Goal: Task Accomplishment & Management: Complete application form

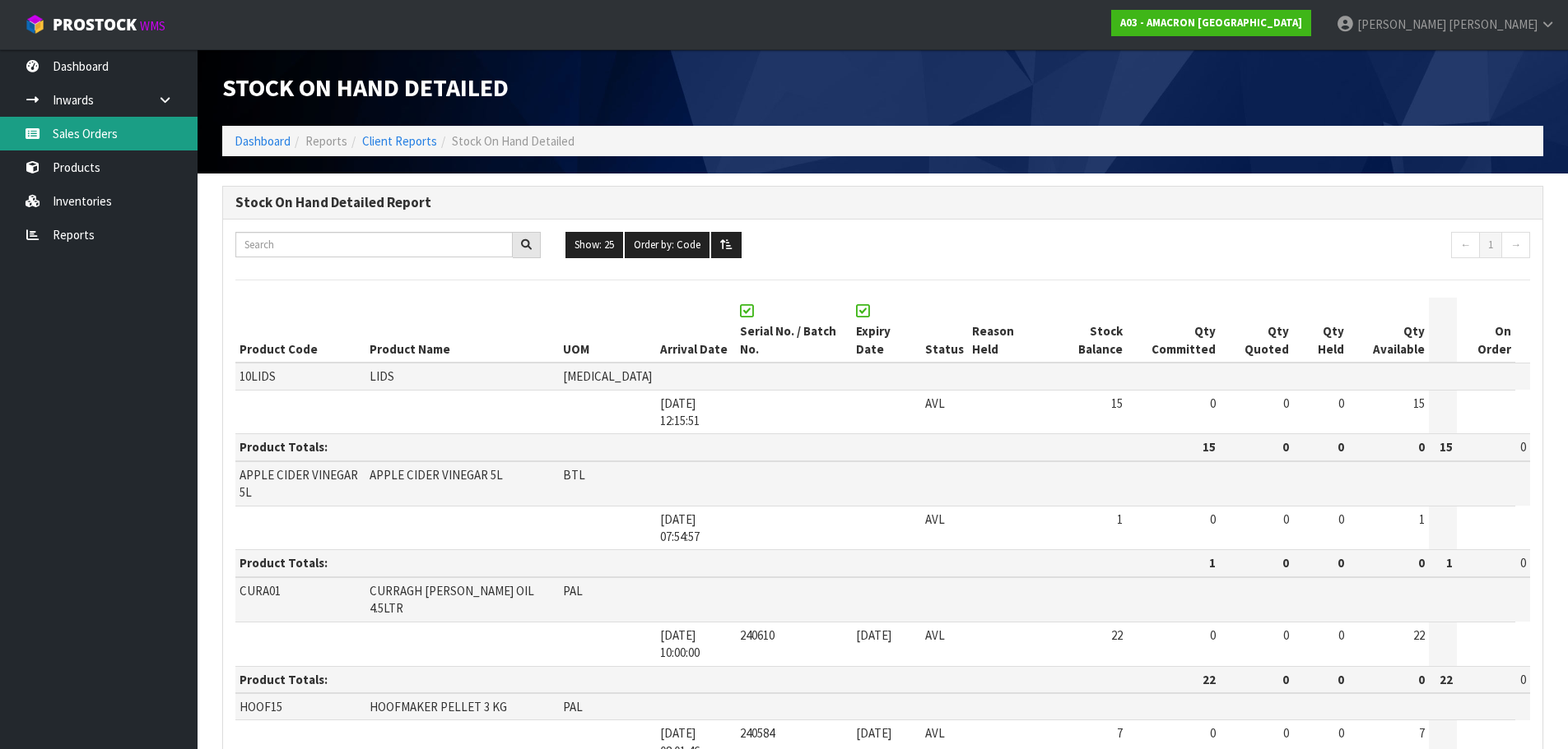
drag, startPoint x: 114, startPoint y: 128, endPoint x: 124, endPoint y: 140, distance: 15.6
click at [114, 128] on link "Sales Orders" at bounding box center [98, 134] width 197 height 34
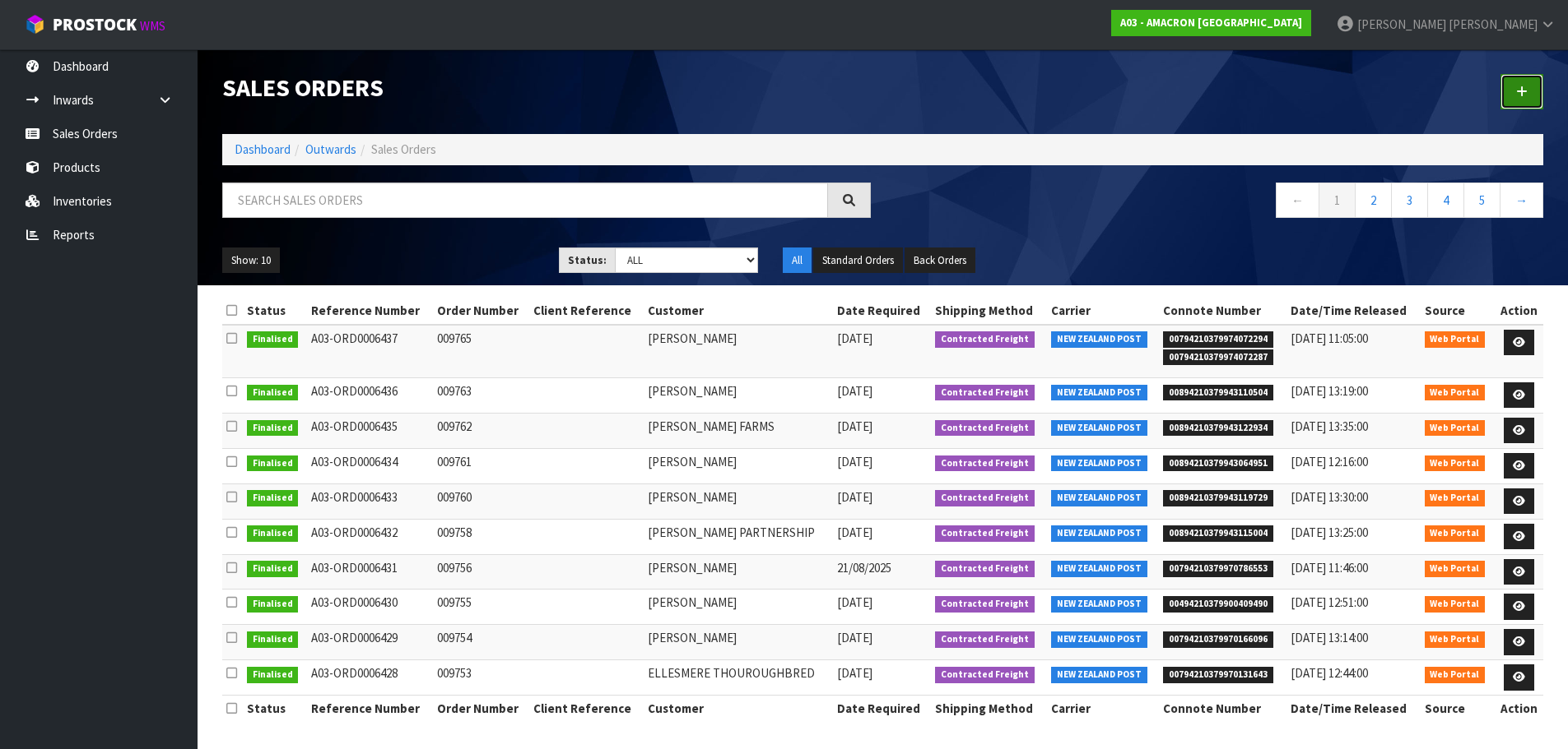
click at [1532, 94] on link at bounding box center [1522, 92] width 43 height 35
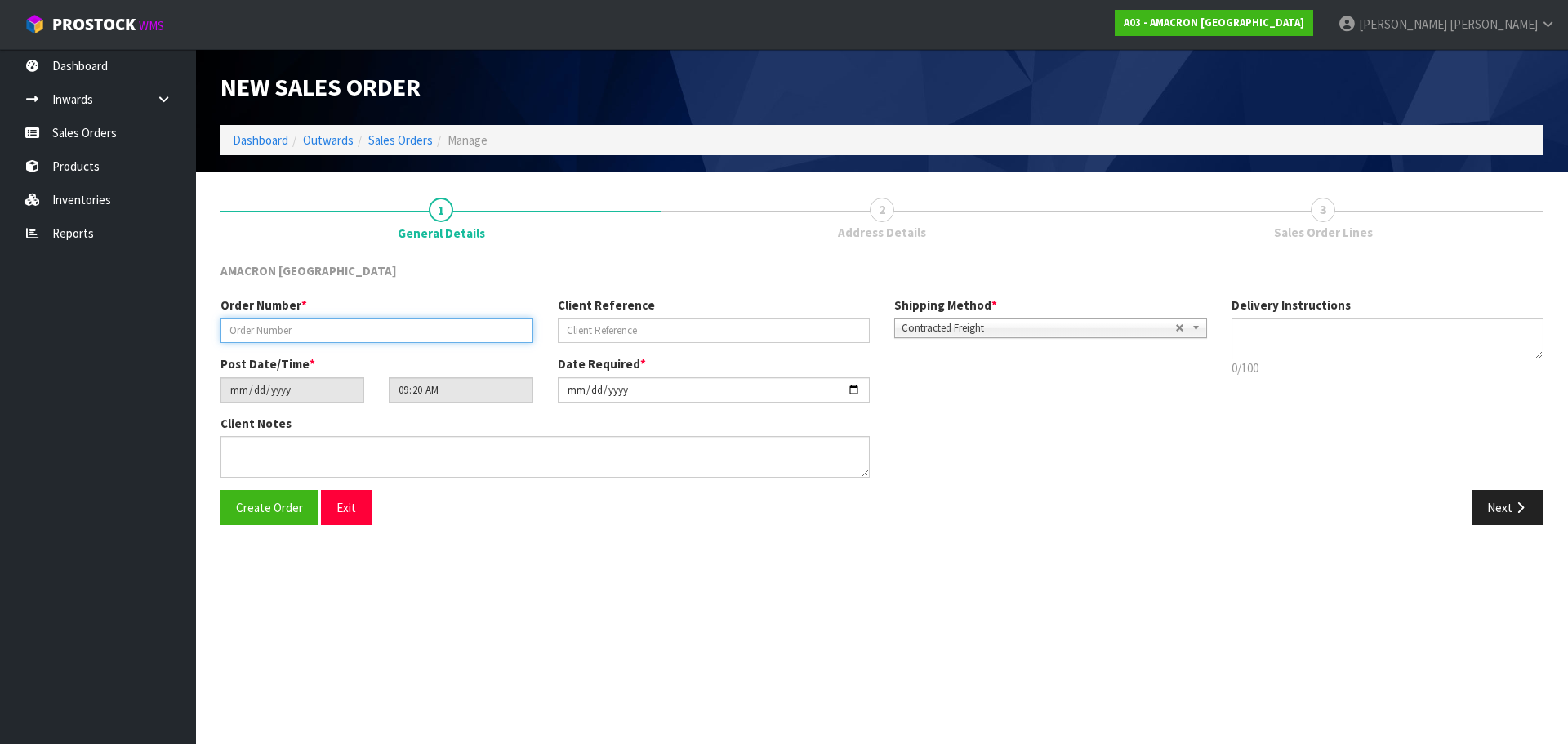
drag, startPoint x: 371, startPoint y: 338, endPoint x: 393, endPoint y: 336, distance: 22.1
click at [371, 338] on input "text" at bounding box center [376, 330] width 312 height 25
type input "009786"
click at [1500, 509] on button "Next" at bounding box center [1508, 507] width 72 height 35
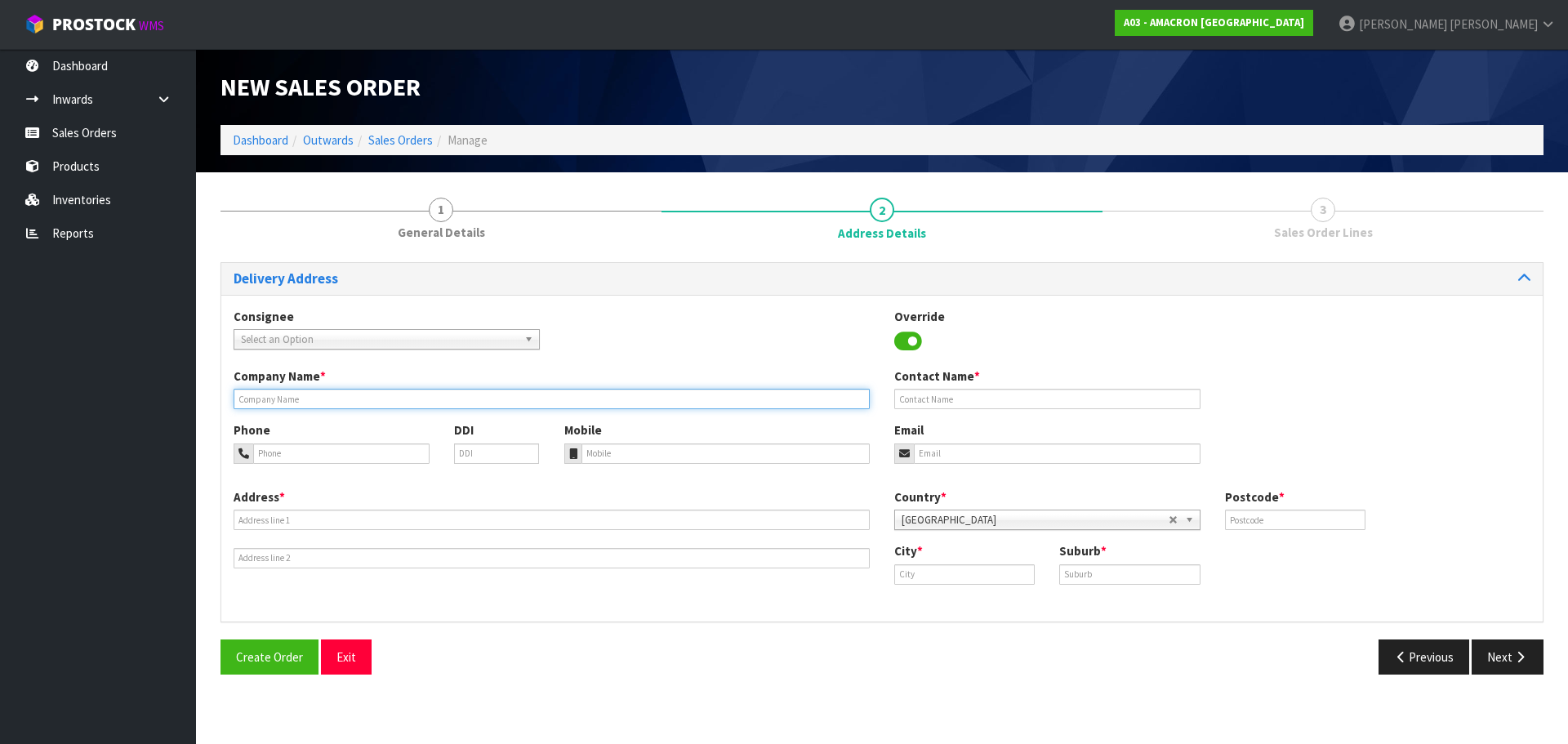
click at [282, 404] on input "text" at bounding box center [552, 399] width 636 height 20
click at [421, 399] on input "text" at bounding box center [552, 399] width 636 height 20
paste input "[PERSON_NAME]"
type input "[PERSON_NAME]"
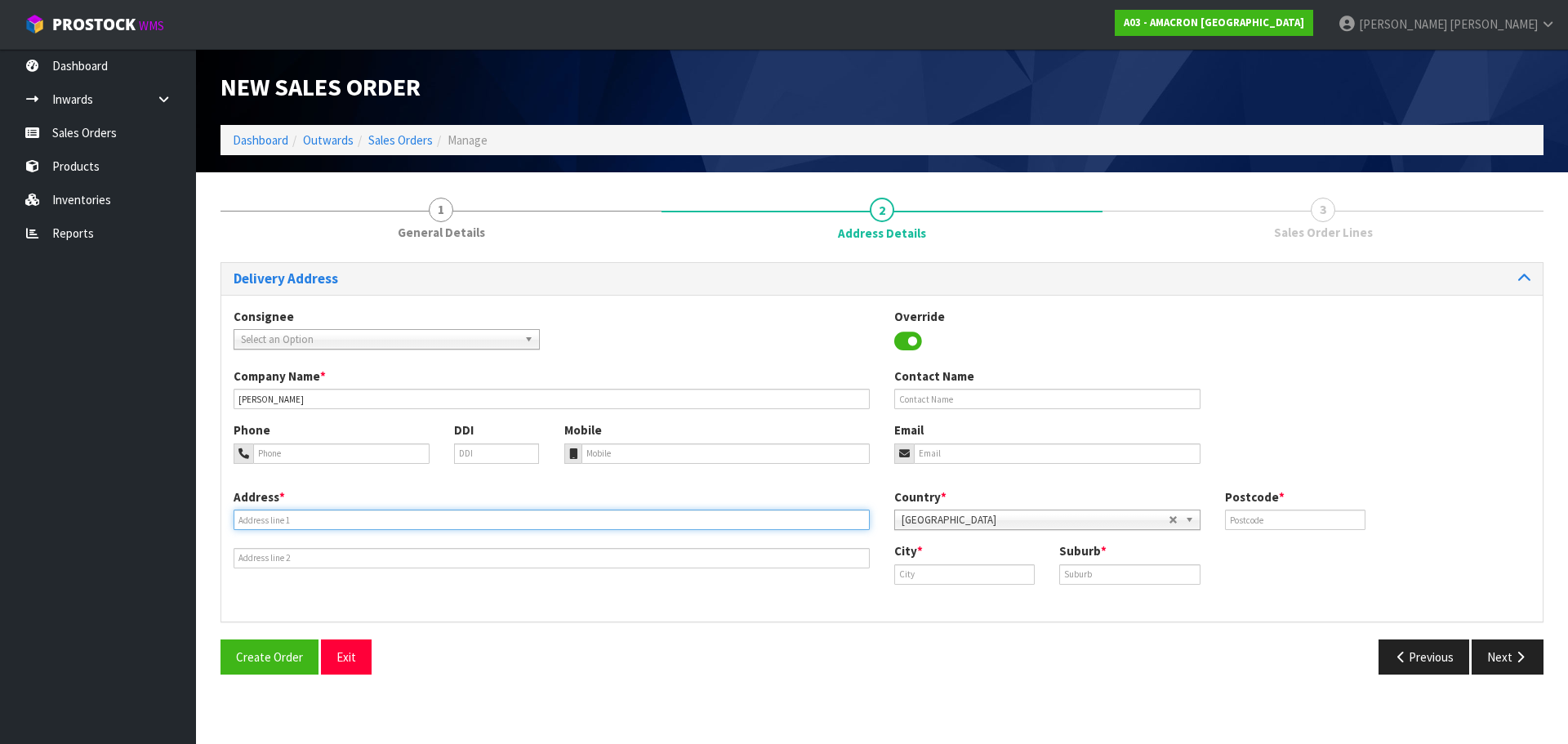
click at [490, 522] on input "text" at bounding box center [552, 520] width 636 height 20
paste input "[STREET_ADDRESS][PERSON_NAME]"
type input "[STREET_ADDRESS][PERSON_NAME]"
click at [342, 466] on div "Phone DDI" at bounding box center [387, 448] width 331 height 54
click at [346, 460] on input "tel" at bounding box center [341, 454] width 176 height 20
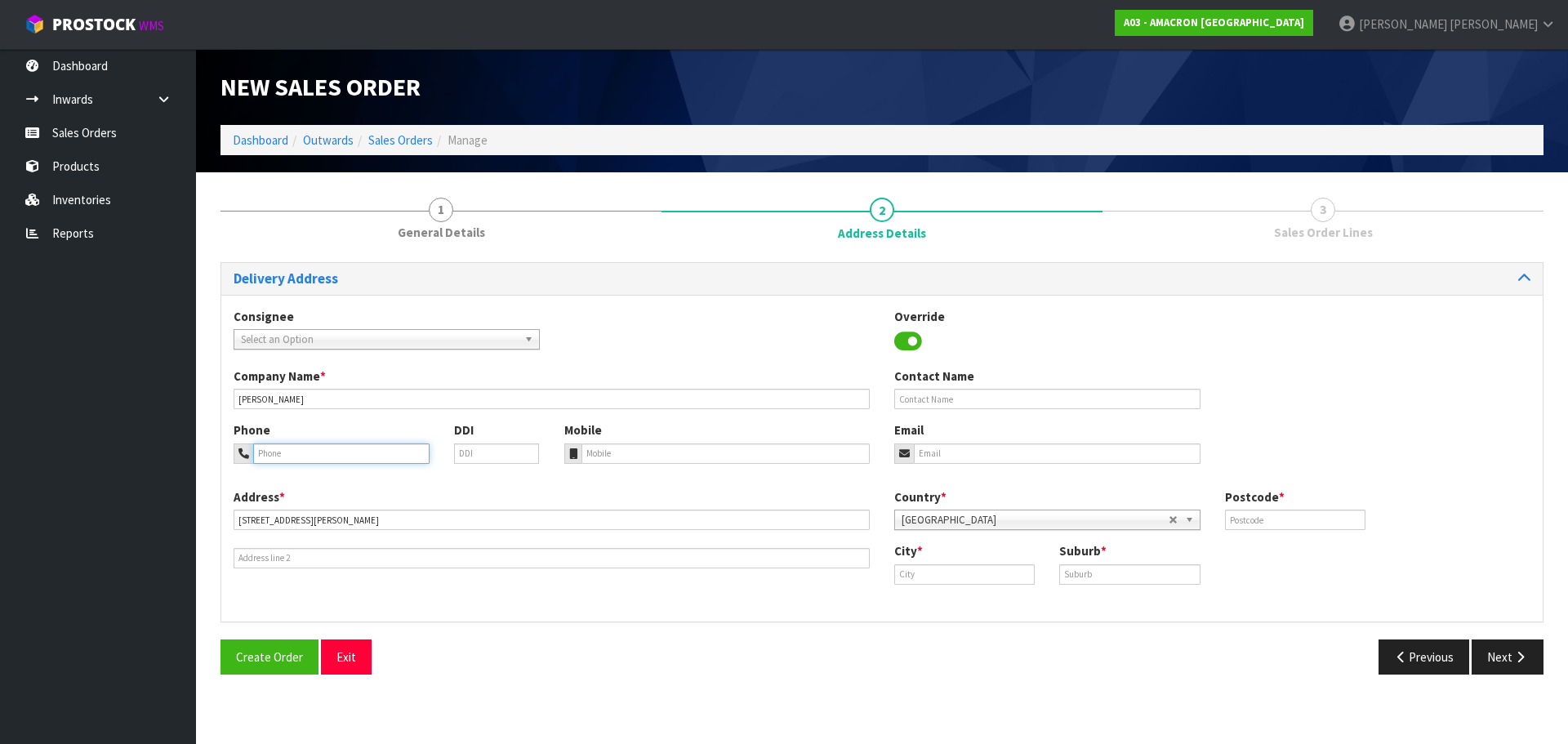
paste input "+ [PHONE_NUMBER]"
type input "+ [PHONE_NUMBER]"
drag, startPoint x: 529, startPoint y: 450, endPoint x: 555, endPoint y: 456, distance: 26.7
click at [542, 453] on div "DDI" at bounding box center [496, 442] width 110 height 42
paste input "+ [PHONE_NUMBER]"
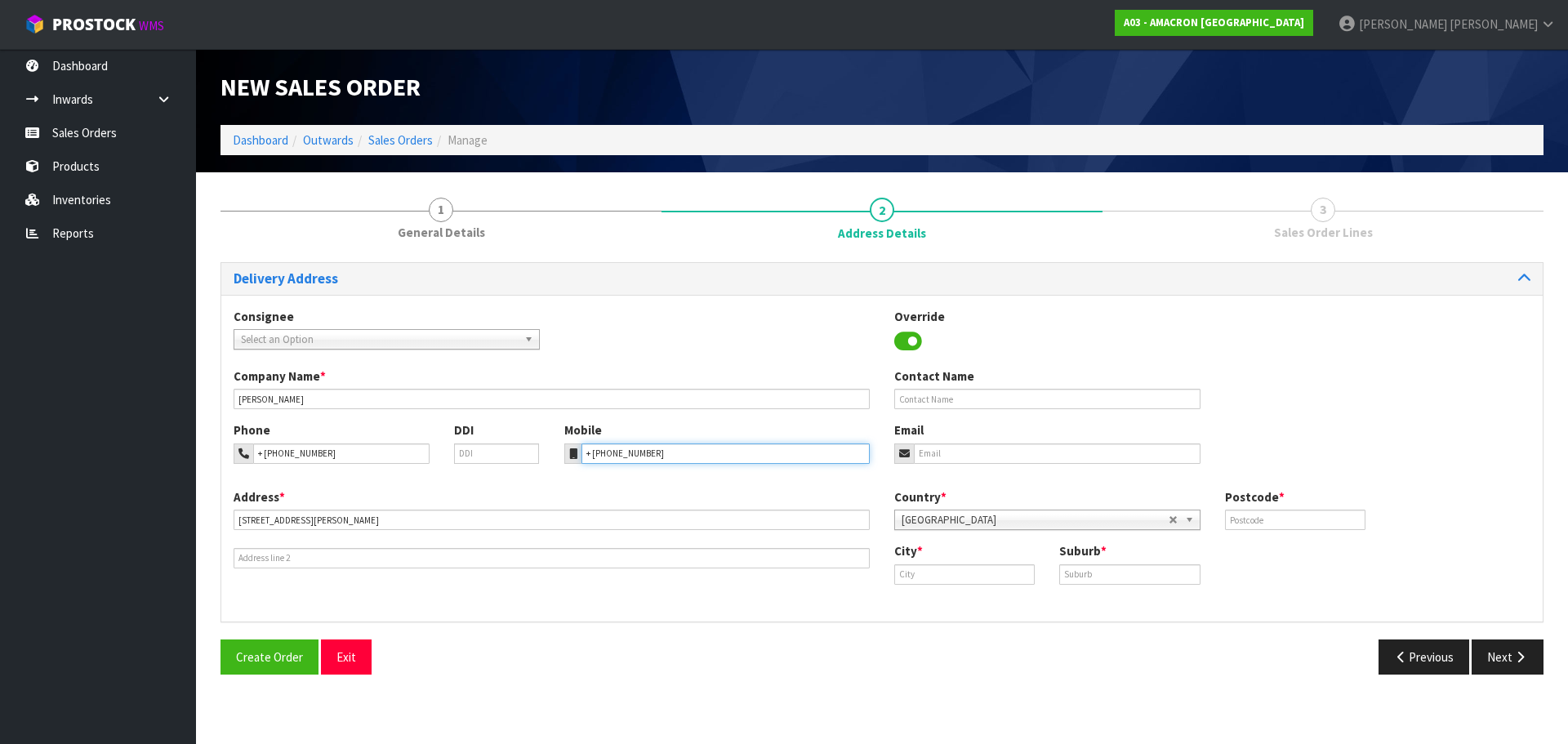
click at [604, 458] on input "+ [PHONE_NUMBER]" at bounding box center [726, 454] width 289 height 20
type input "+ [PHONE_NUMBER]"
drag, startPoint x: 924, startPoint y: 574, endPoint x: 962, endPoint y: 574, distance: 38.0
click at [924, 574] on input "text" at bounding box center [963, 575] width 140 height 20
paste input "Kingseat"
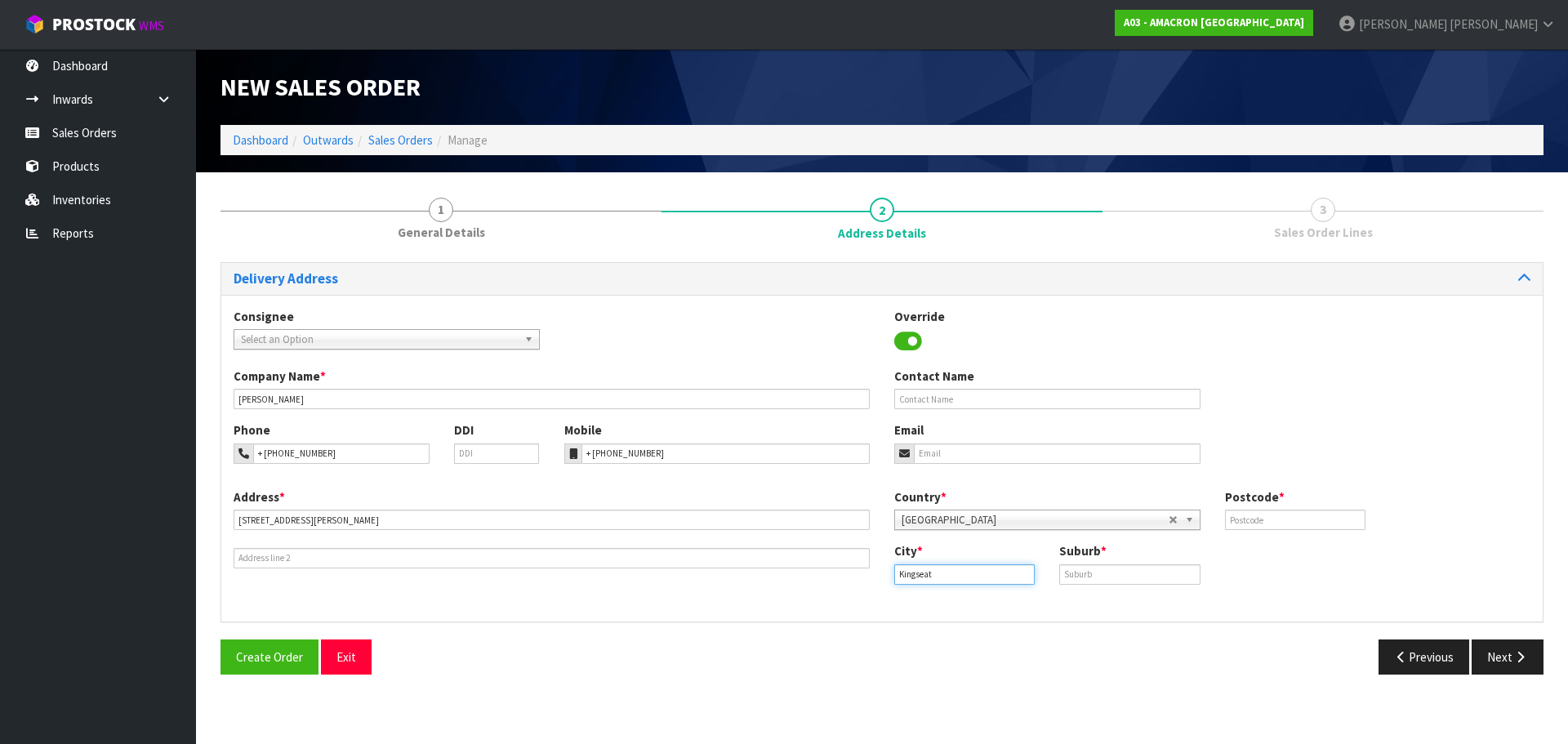
type input "Kingseat"
drag, startPoint x: 1090, startPoint y: 573, endPoint x: 1131, endPoint y: 565, distance: 41.8
click at [1090, 574] on input "text" at bounding box center [1128, 575] width 140 height 20
paste input "KINGSEAT"
type input "KINGSEAT"
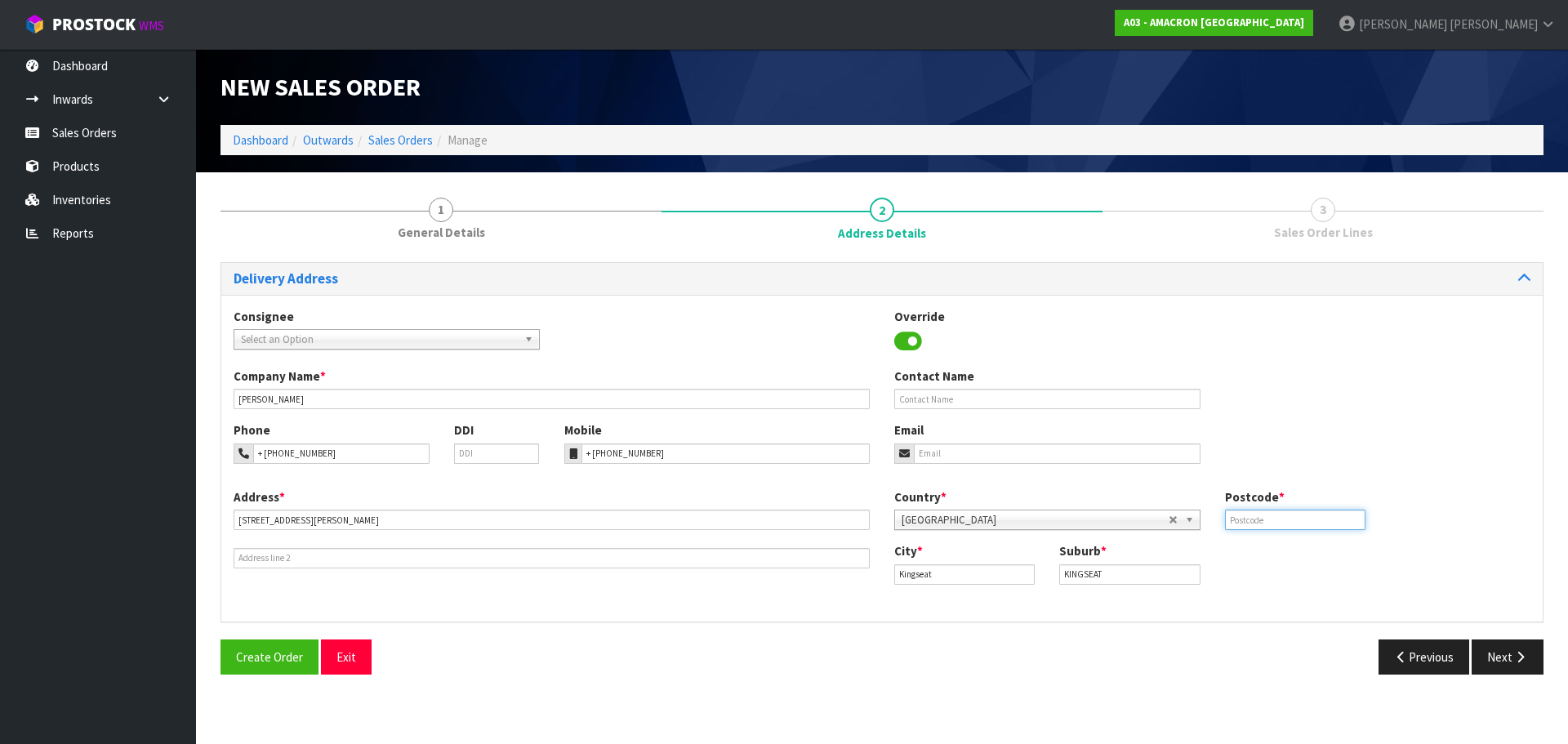
click at [1239, 524] on input "text" at bounding box center [1294, 520] width 140 height 20
type input "2580"
click at [1504, 646] on button "Next" at bounding box center [1508, 658] width 72 height 35
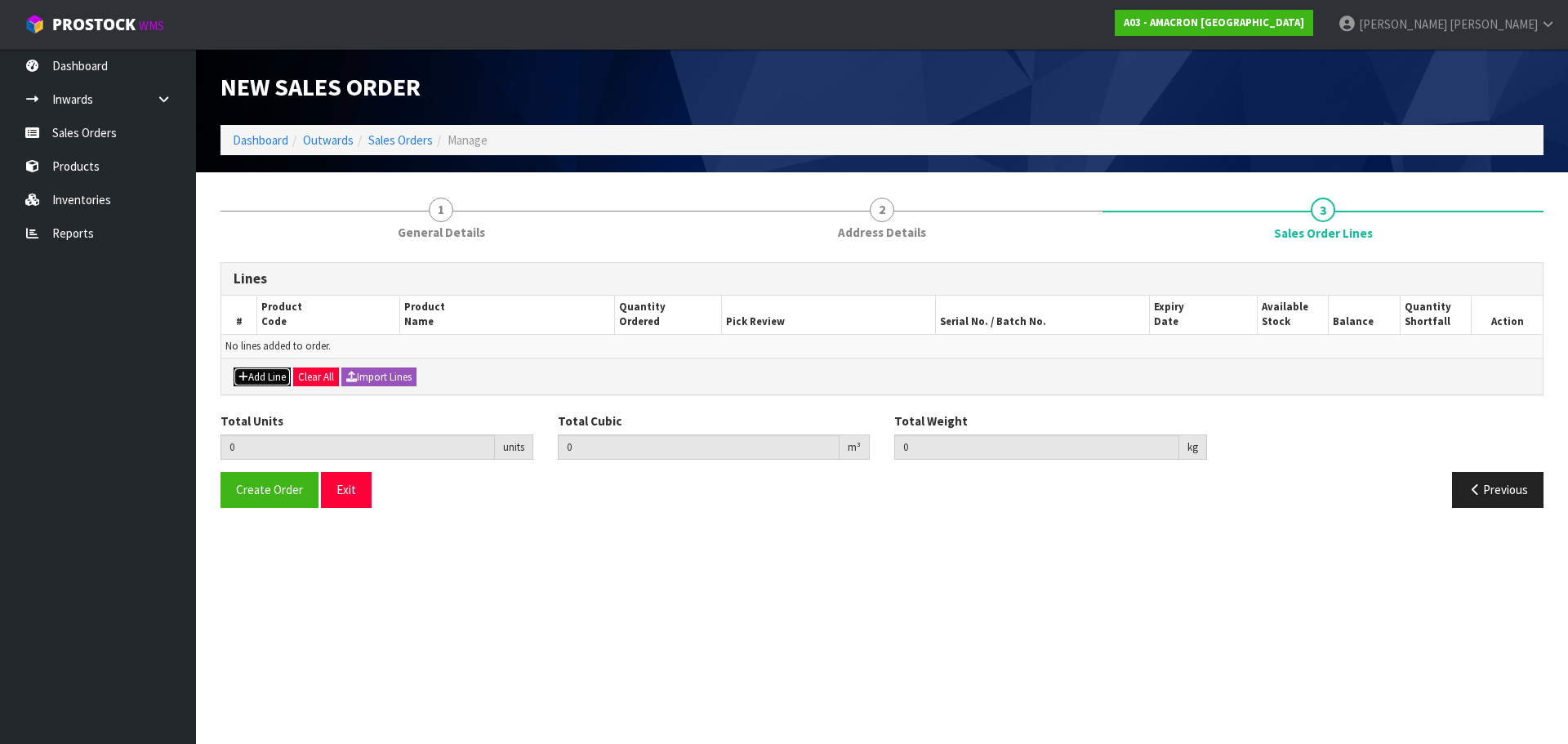
click at [268, 373] on button "Add Line" at bounding box center [262, 377] width 57 height 19
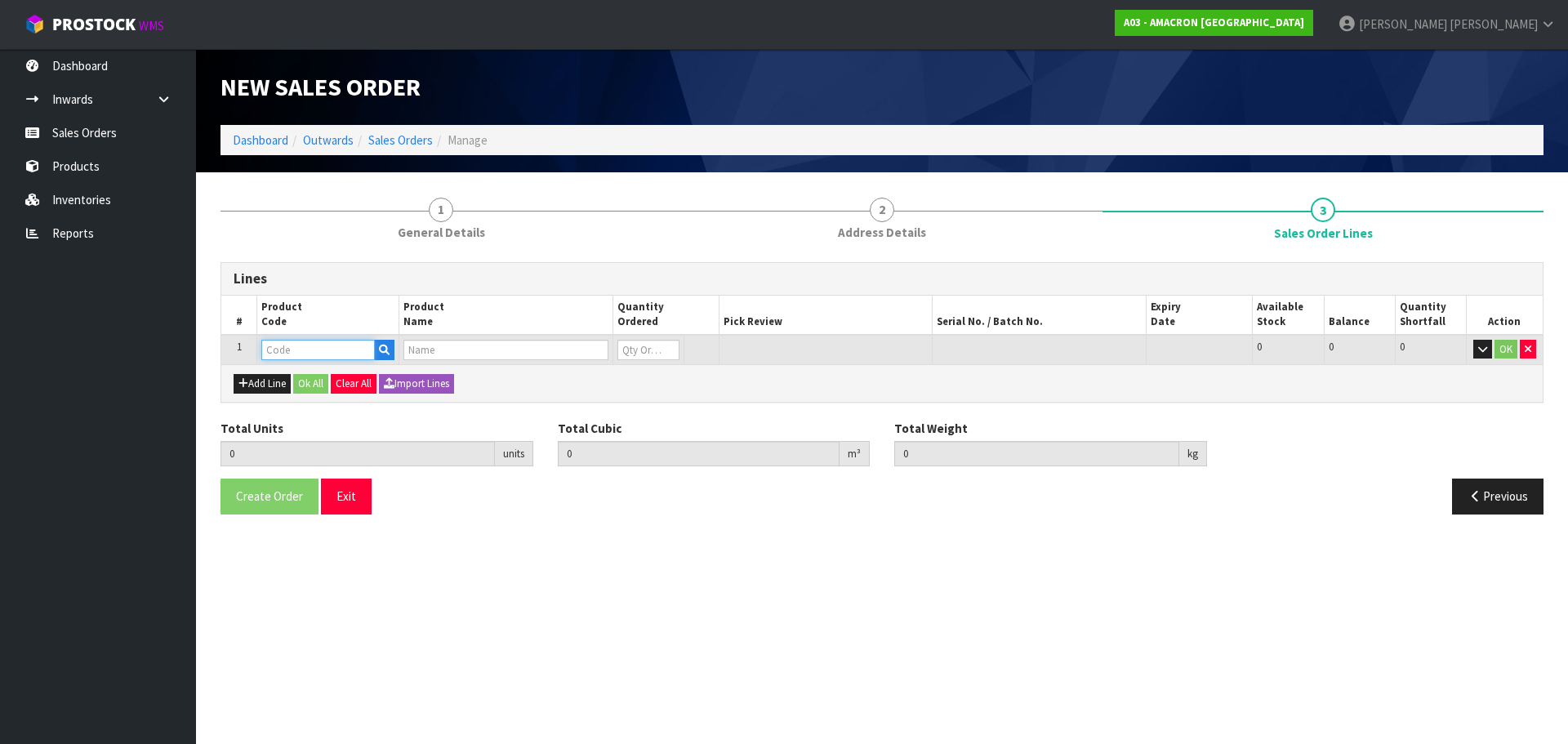
drag, startPoint x: 282, startPoint y: 347, endPoint x: 312, endPoint y: 339, distance: 31.0
click at [283, 347] on input "text" at bounding box center [318, 350] width 113 height 20
type input "PVRS"
drag, startPoint x: 287, startPoint y: 377, endPoint x: 483, endPoint y: 366, distance: 196.3
click at [287, 377] on strong "PVRS" at bounding box center [292, 378] width 29 height 16
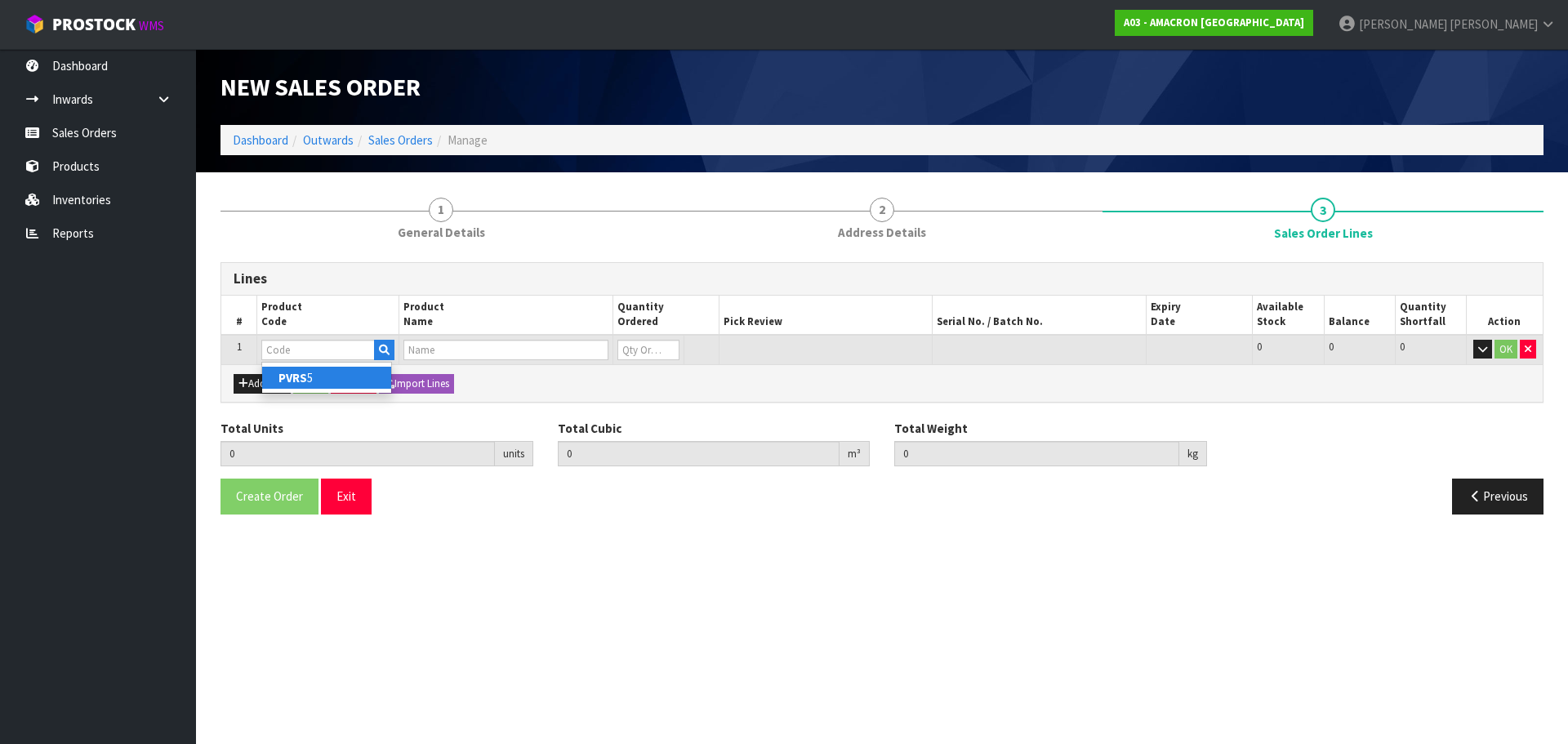
type input "PVRS5"
type input "0.000000"
type input "0.000"
type input "PLUSVITAL RACING SYRUP 5L"
type input "0"
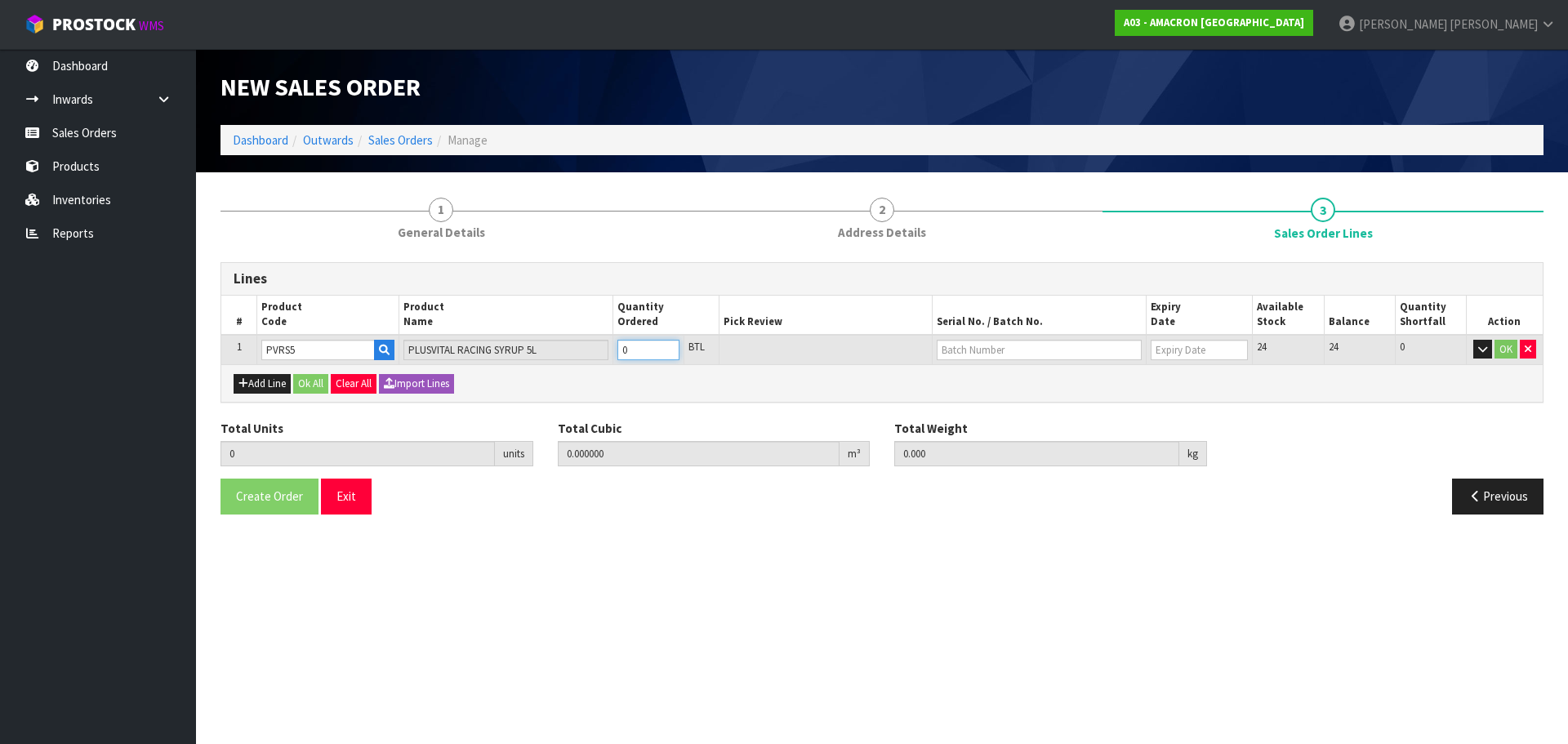
click at [640, 344] on input "0" at bounding box center [648, 350] width 62 height 20
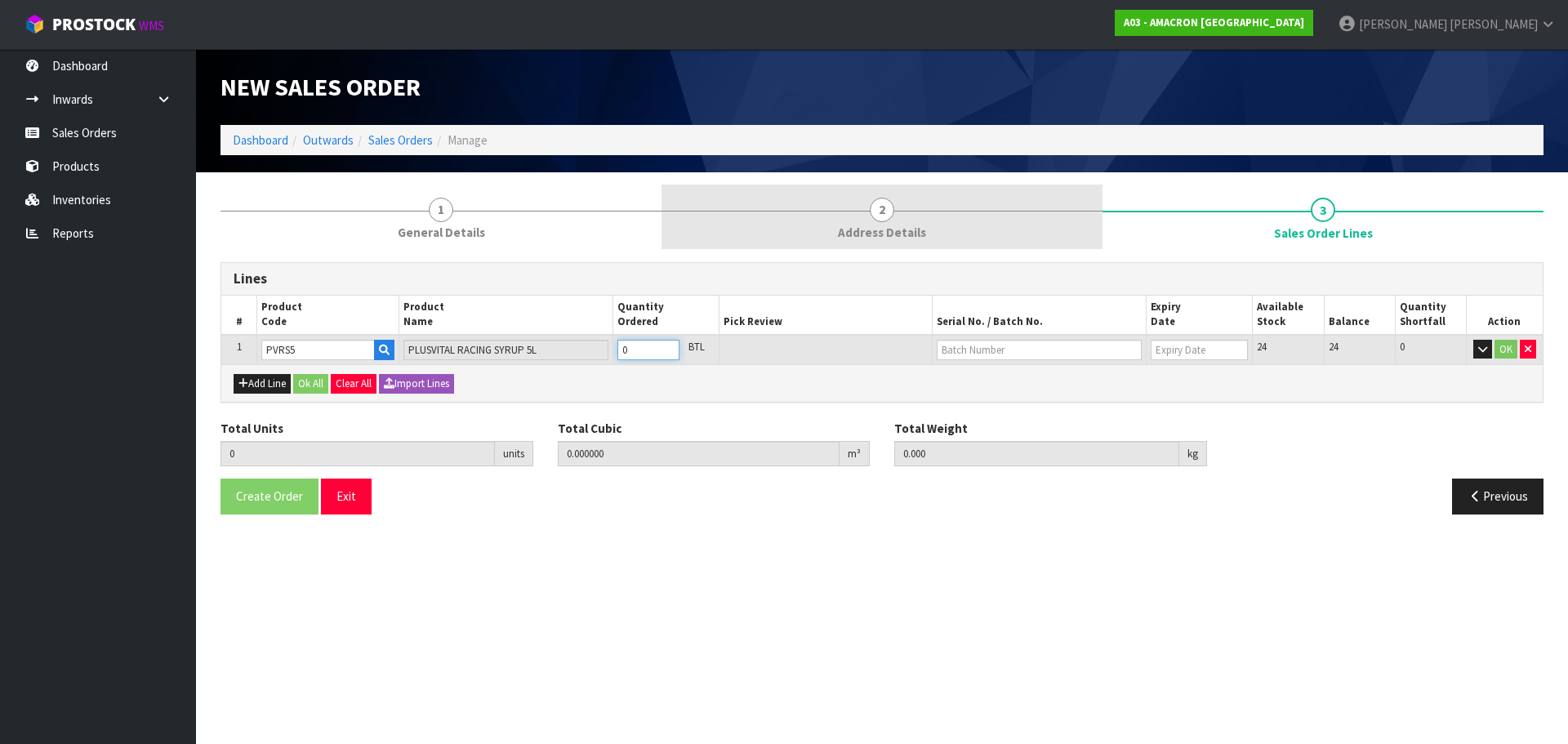
type input "0"
type input "2"
type input "0.01914"
type input "13"
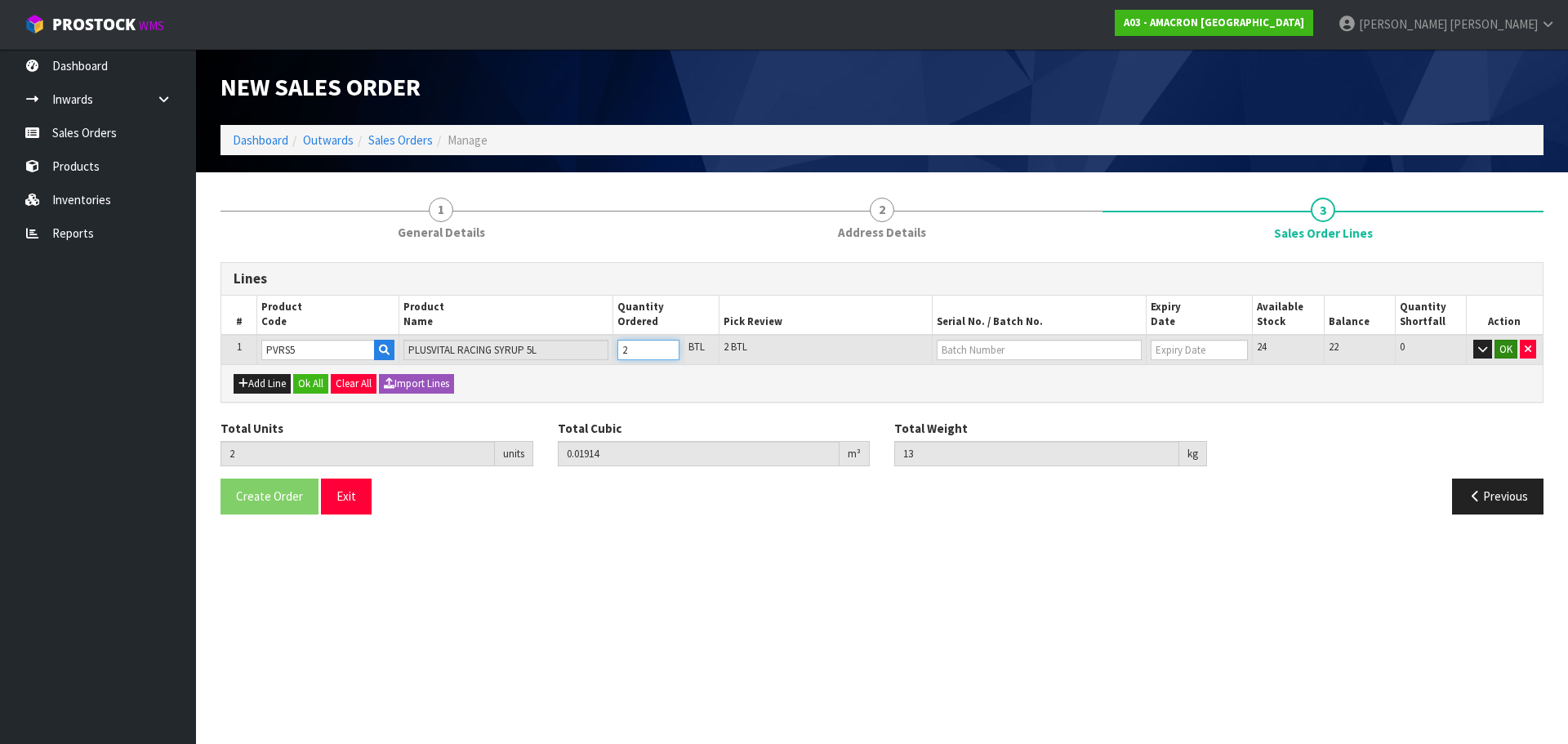
type input "2"
click at [1505, 343] on button "OK" at bounding box center [1506, 349] width 23 height 19
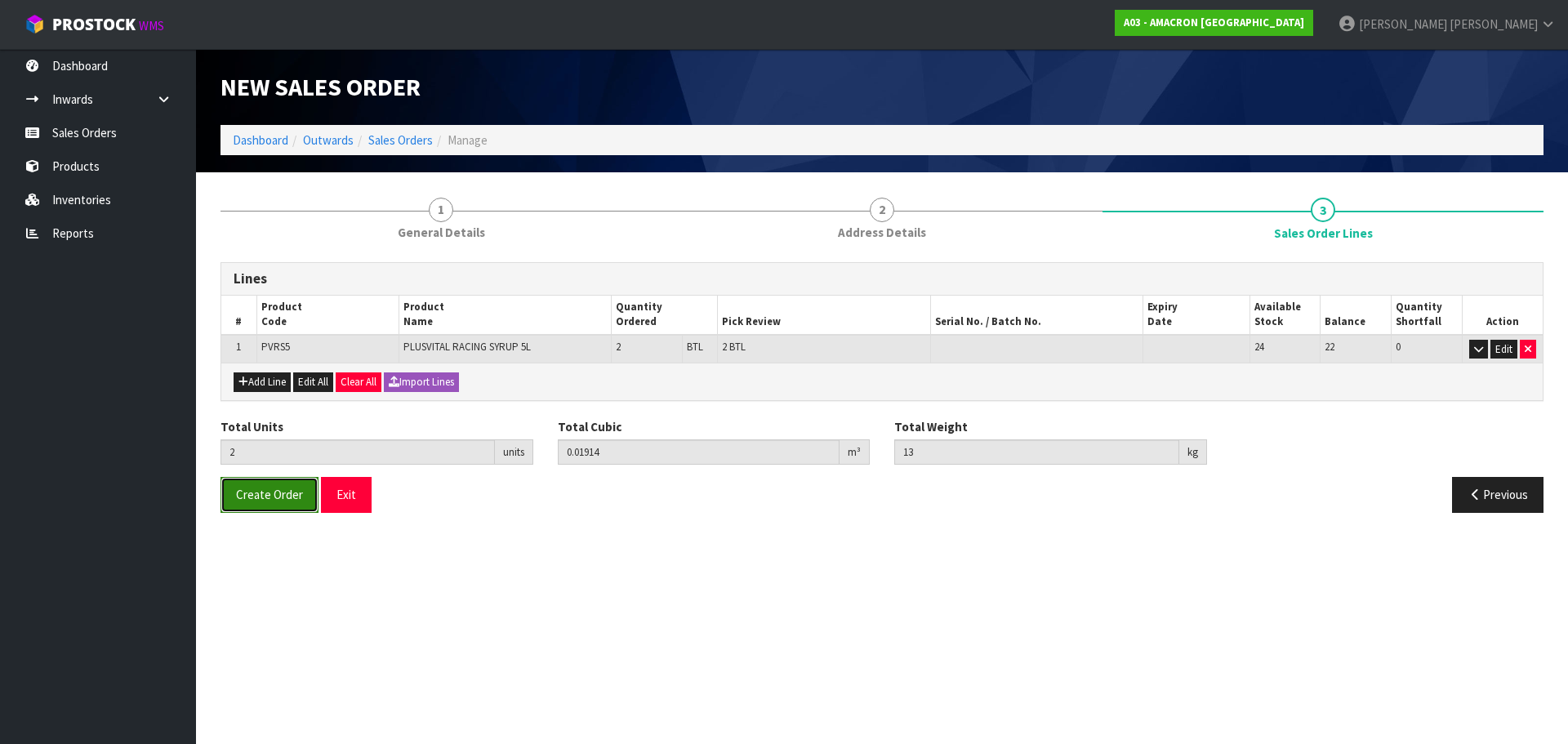
click at [252, 499] on span "Create Order" at bounding box center [270, 494] width 67 height 16
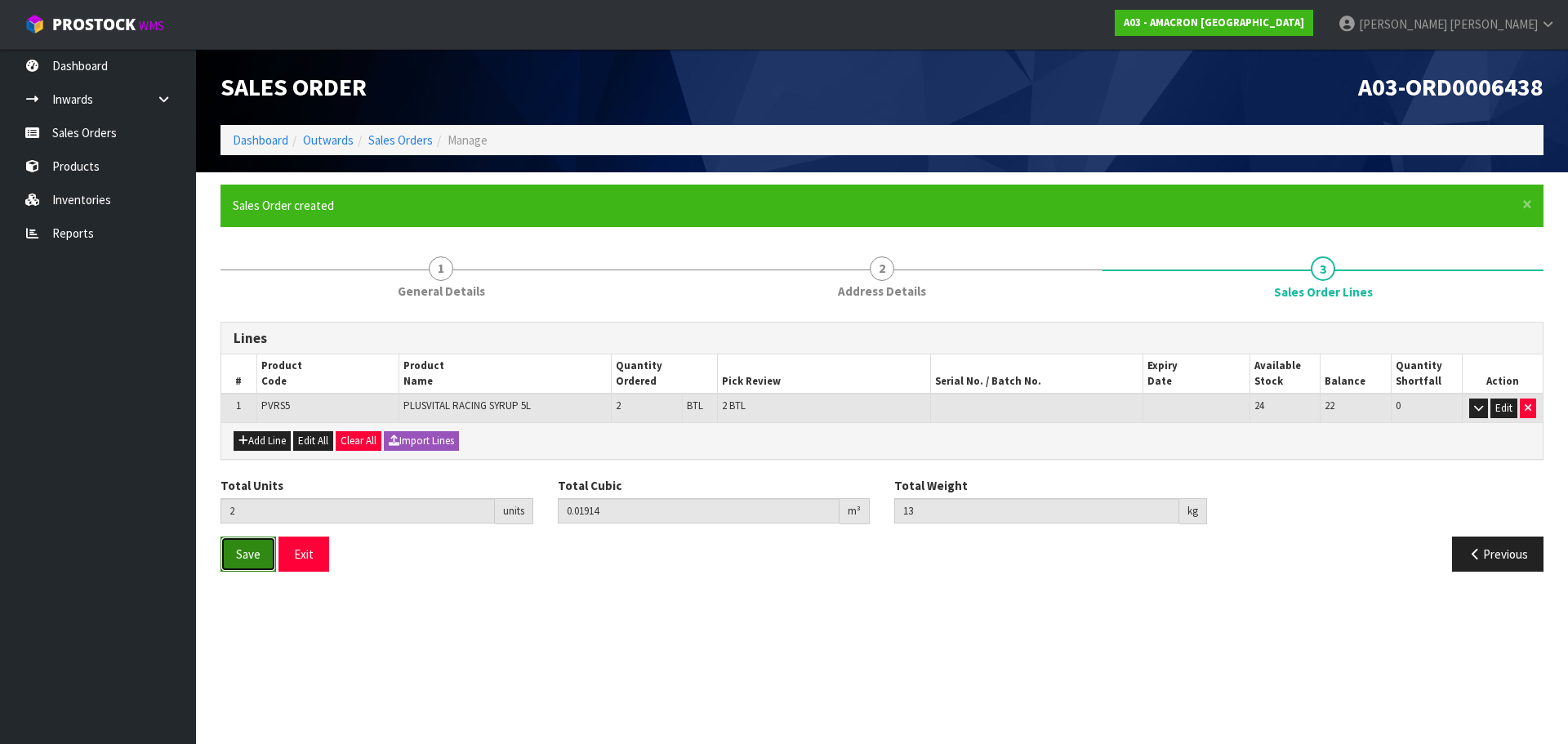
click at [234, 565] on button "Save" at bounding box center [249, 555] width 56 height 35
click at [93, 127] on link "Sales Orders" at bounding box center [97, 133] width 196 height 33
